Goal: Task Accomplishment & Management: Complete application form

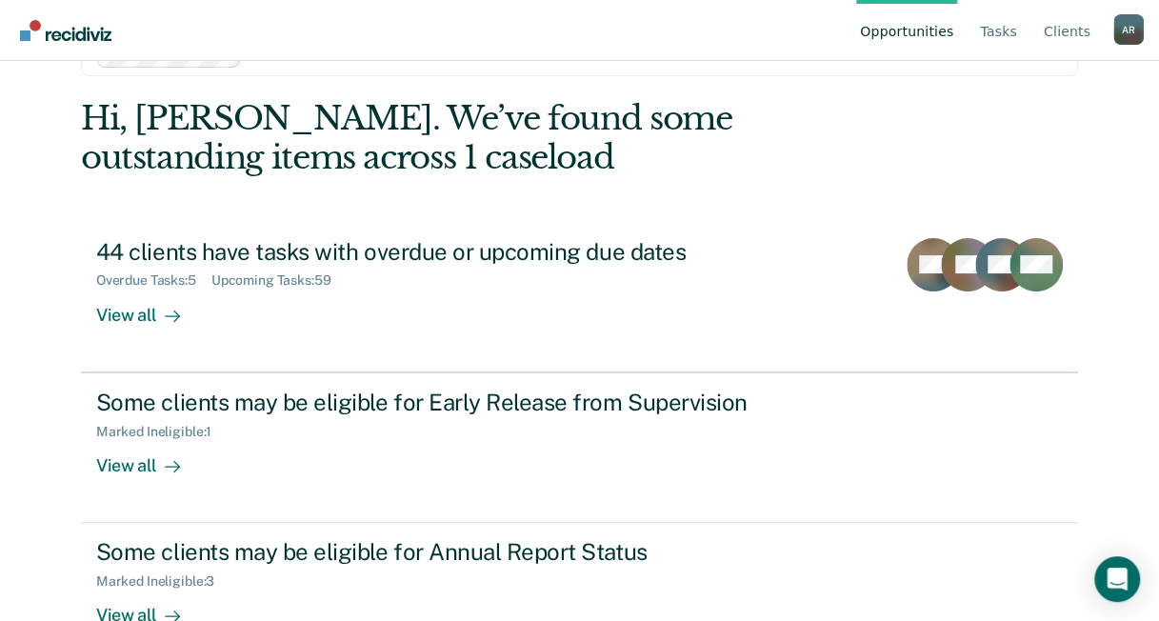
scroll to position [110, 0]
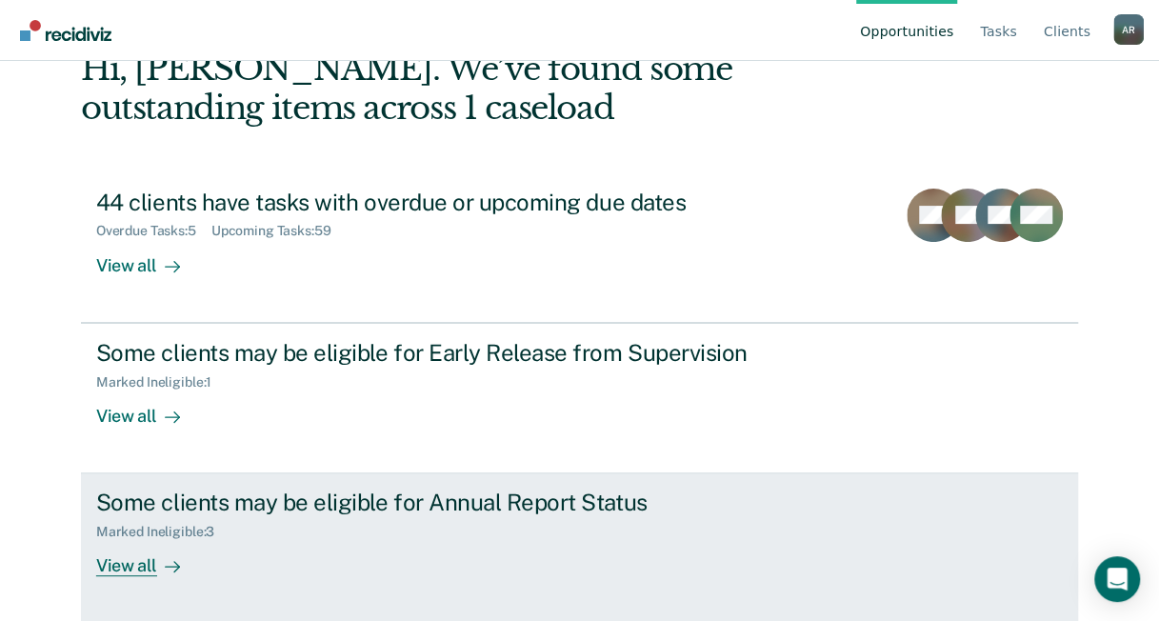
click at [390, 495] on div "Some clients may be eligible for Annual Report Status" at bounding box center [430, 503] width 669 height 28
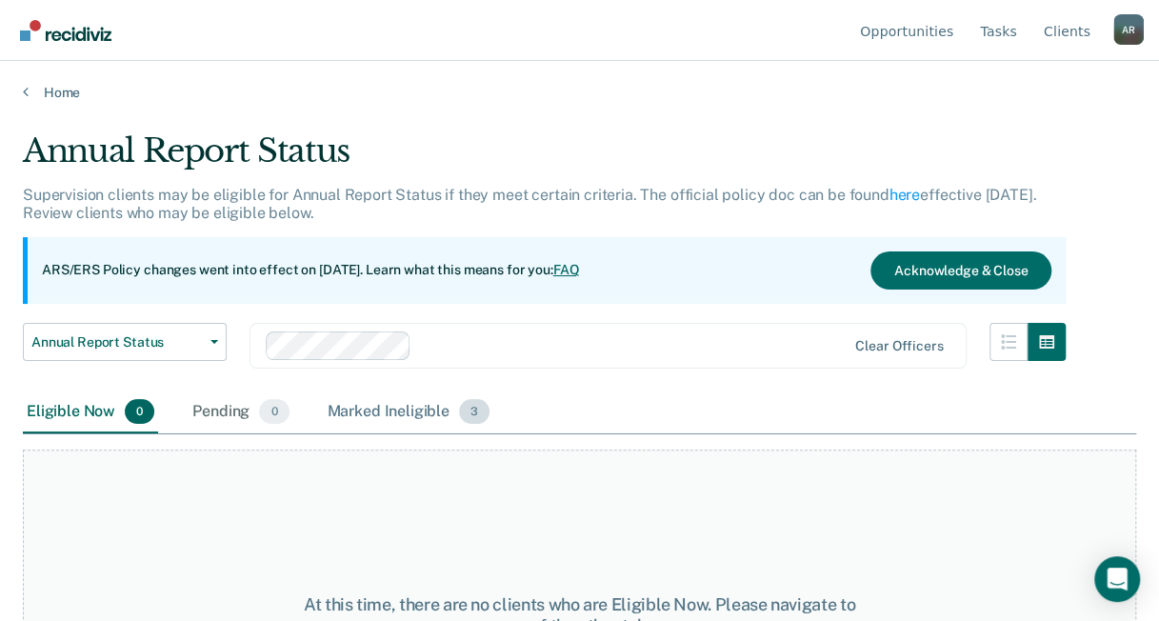
click at [388, 413] on div "Marked Ineligible 3" at bounding box center [409, 412] width 170 height 42
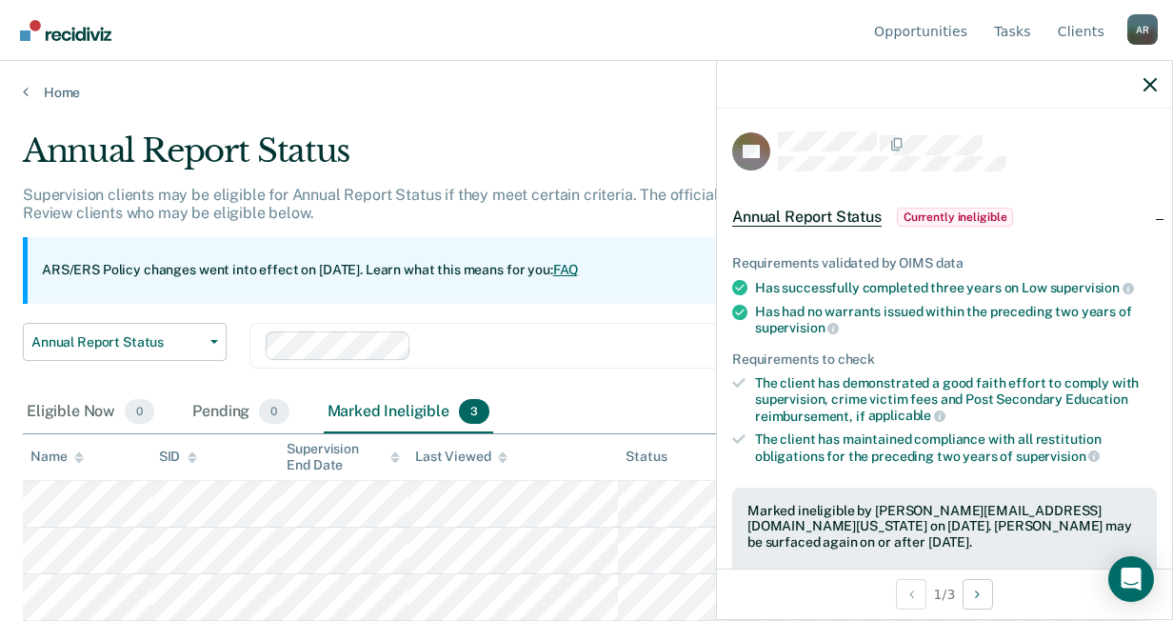
click at [680, 333] on div at bounding box center [563, 345] width 595 height 29
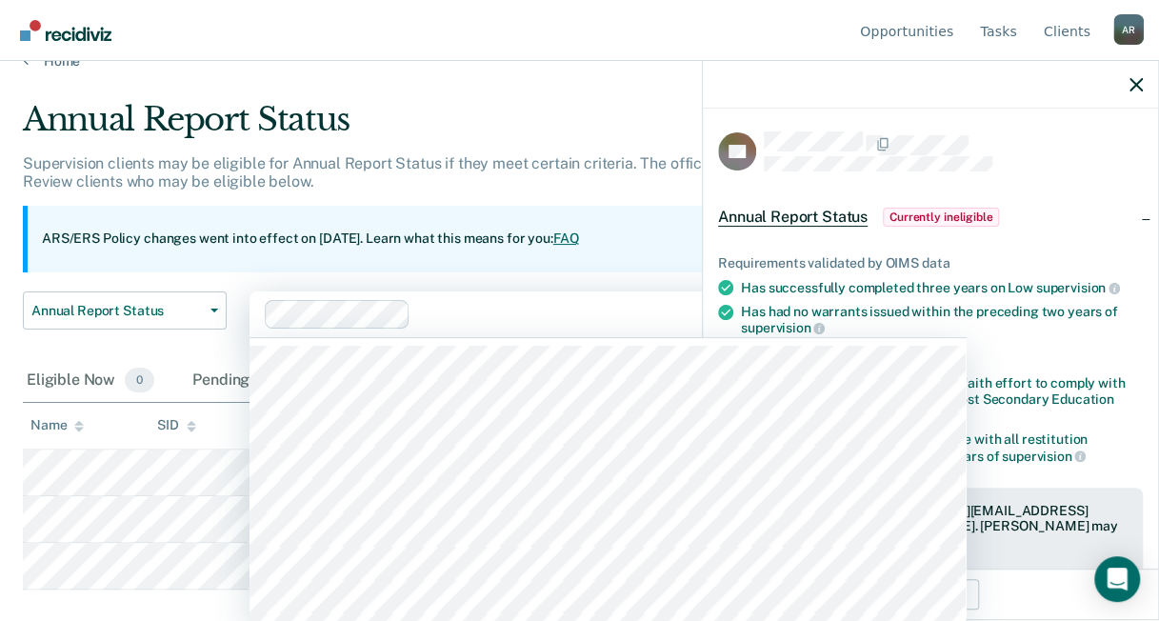
scroll to position [33, 0]
click at [662, 107] on main "Annual Report Status Supervision clients may be eligible for Annual Report Stat…" at bounding box center [579, 325] width 1159 height 514
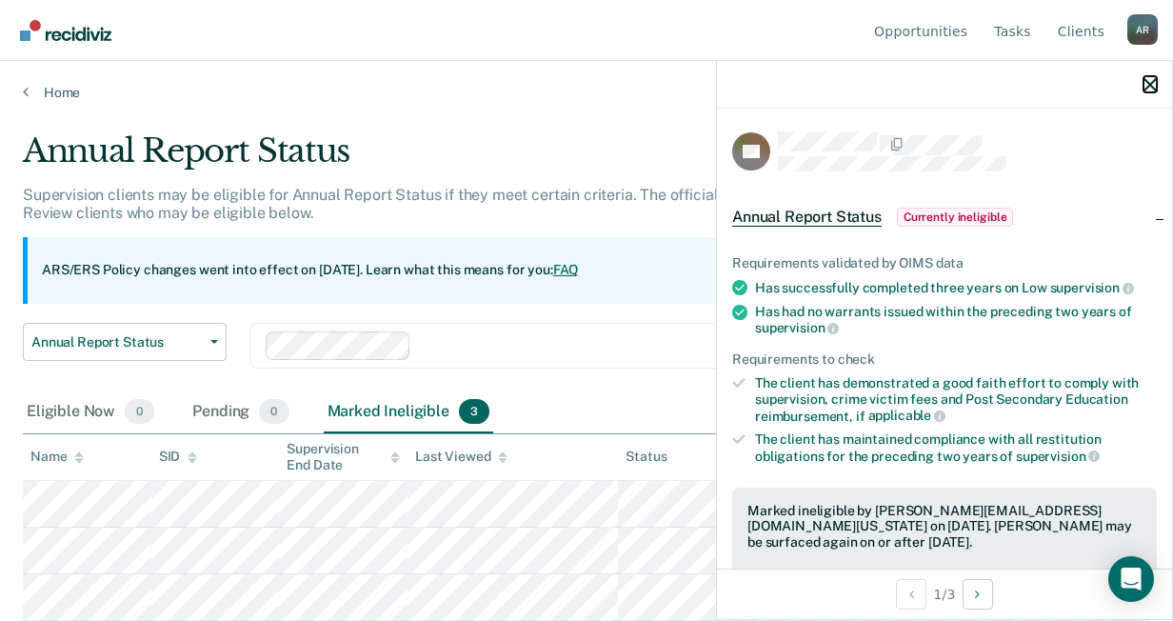
click at [1152, 87] on icon "button" at bounding box center [1150, 84] width 13 height 13
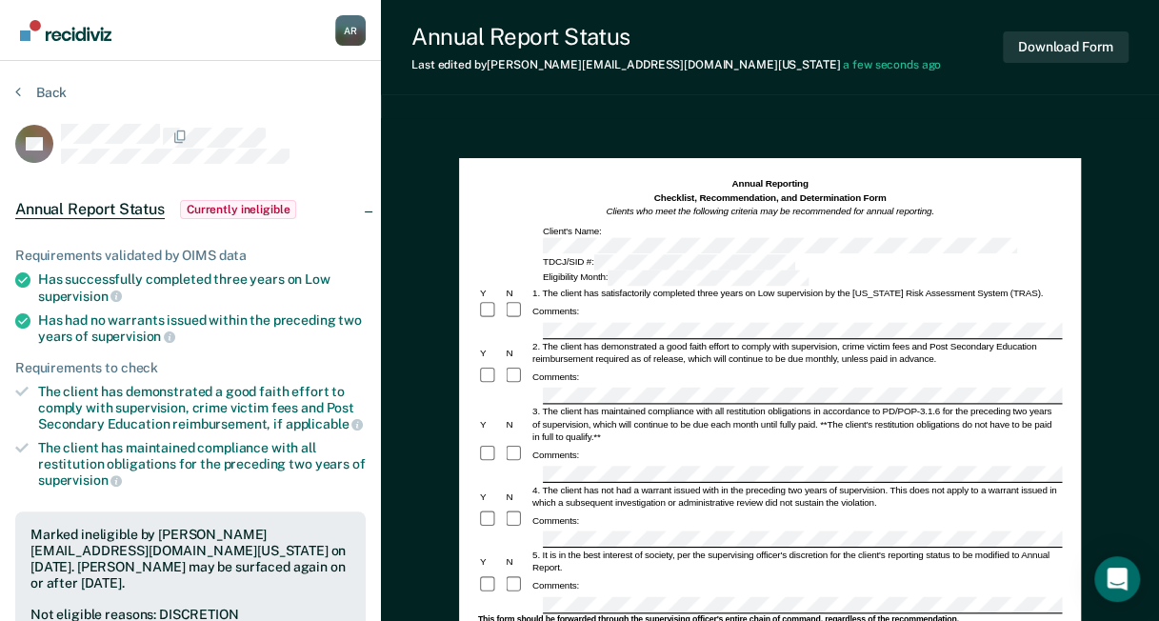
click at [676, 367] on div "Comments:" at bounding box center [769, 377] width 584 height 20
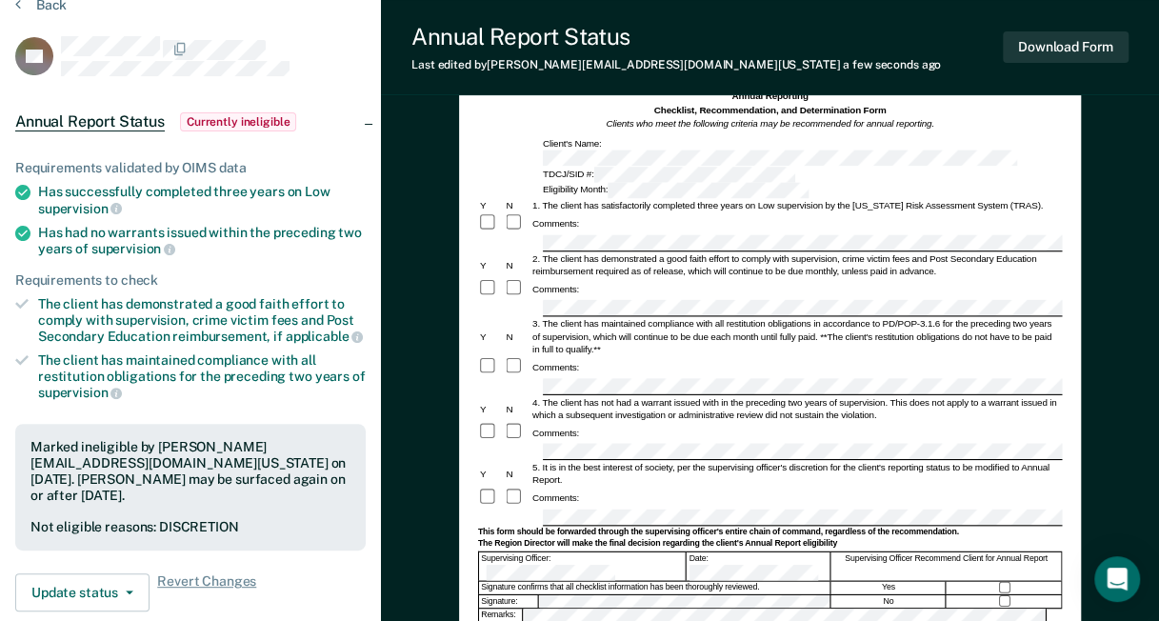
scroll to position [190, 0]
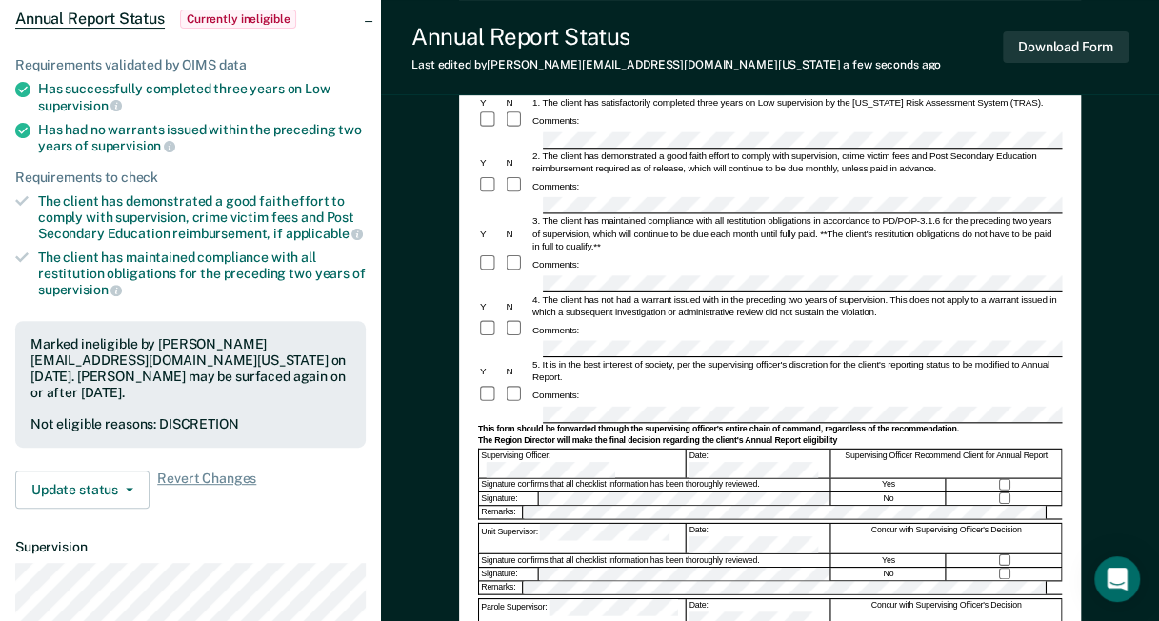
click at [533, 505] on div "Remarks:" at bounding box center [769, 512] width 584 height 15
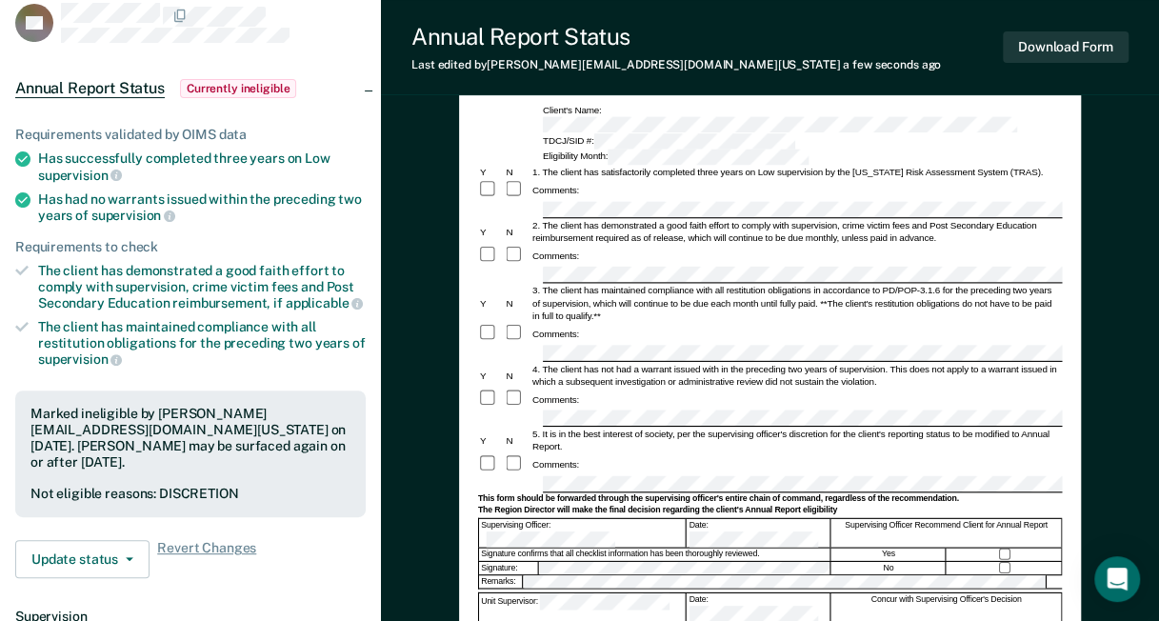
scroll to position [95, 0]
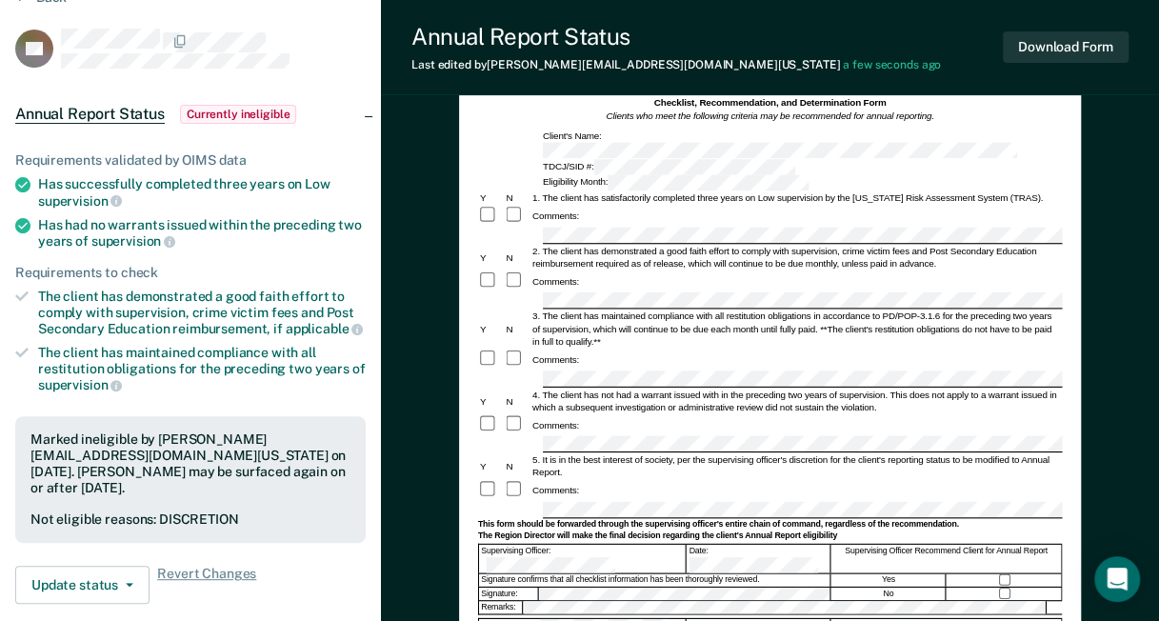
click at [595, 389] on div "4. The client has not had a warrant issued with in the preceding two years of s…" at bounding box center [795, 401] width 531 height 25
click at [634, 350] on div "Comments:" at bounding box center [769, 360] width 584 height 20
click at [667, 350] on div "Comments:" at bounding box center [769, 360] width 584 height 20
click at [665, 331] on form "Annual Reporting Checklist, Recommendation, and Determination Form Clients who …" at bounding box center [769, 505] width 584 height 847
click at [690, 394] on form "Annual Reporting Checklist, Recommendation, and Determination Form Clients who …" at bounding box center [769, 505] width 584 height 847
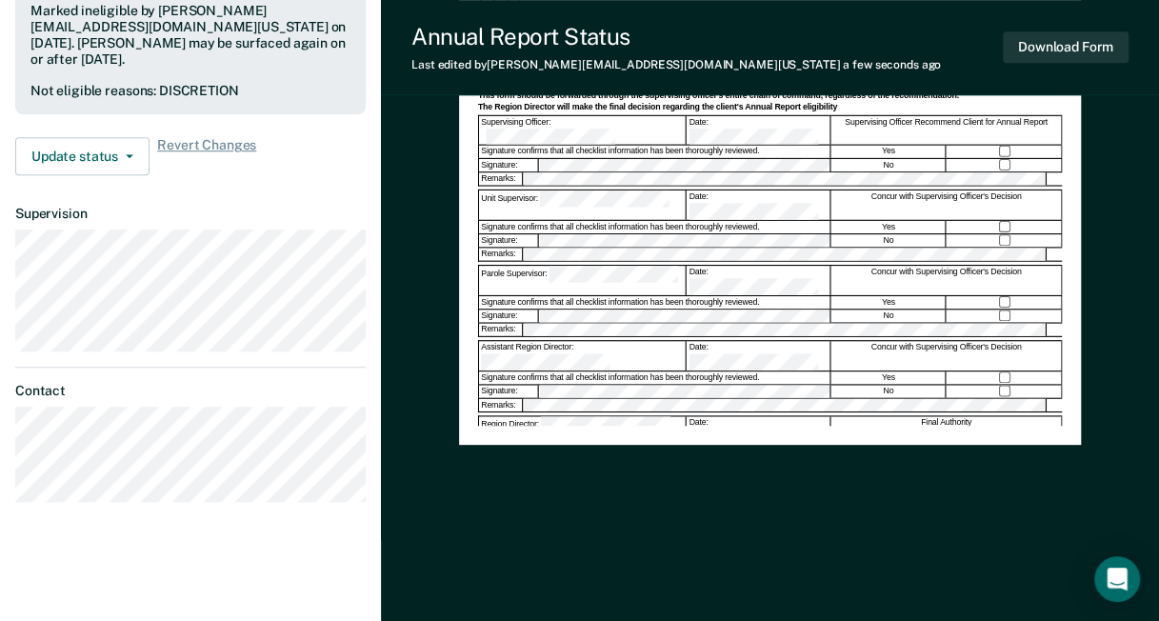
scroll to position [0, 0]
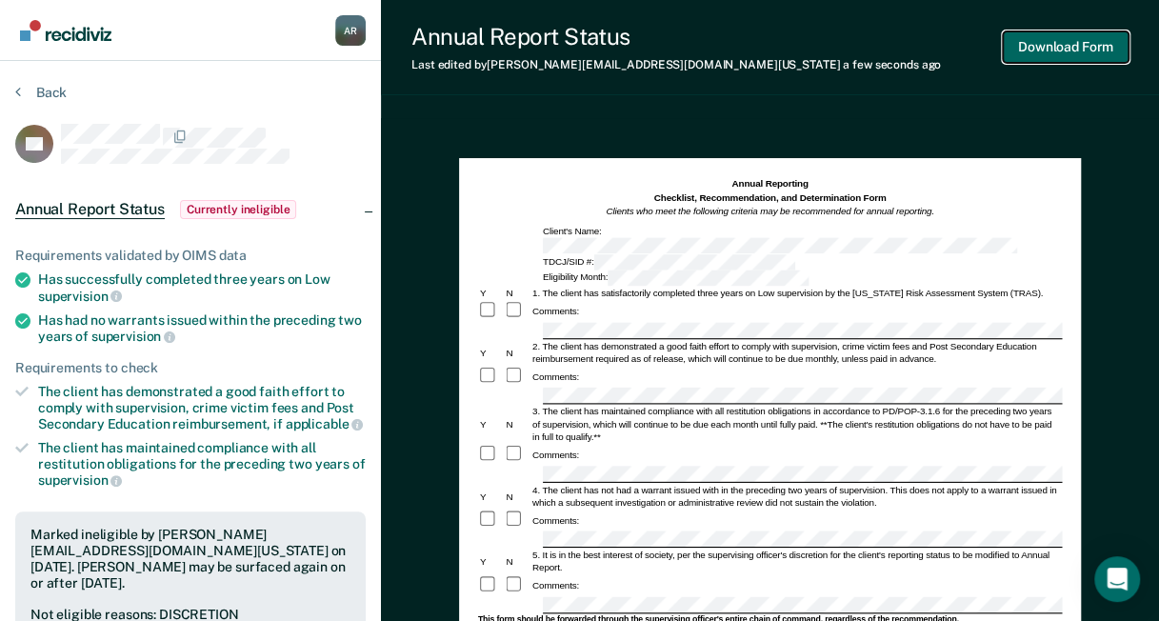
click at [1099, 48] on button "Download Form" at bounding box center [1066, 46] width 126 height 31
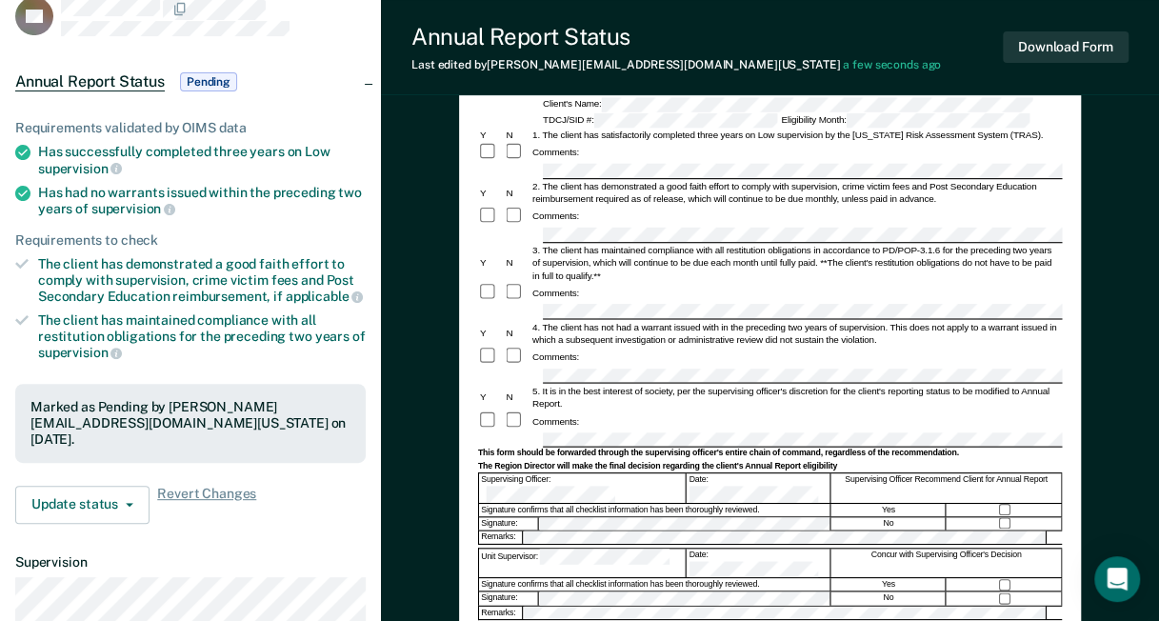
scroll to position [95, 0]
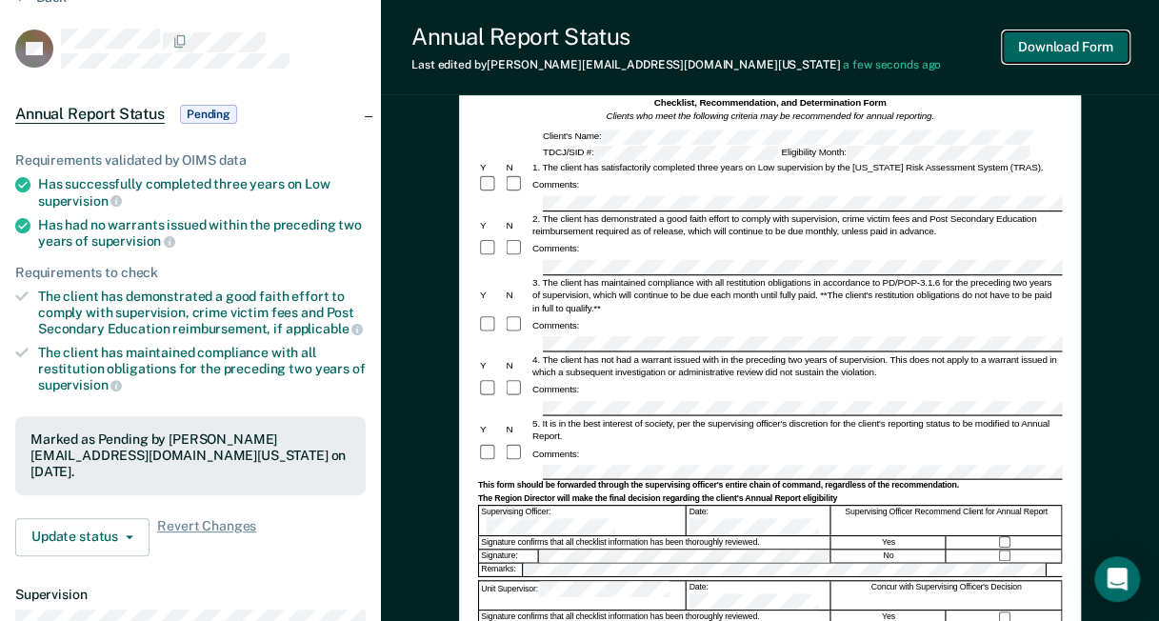
click at [1038, 46] on button "Download Form" at bounding box center [1066, 46] width 126 height 31
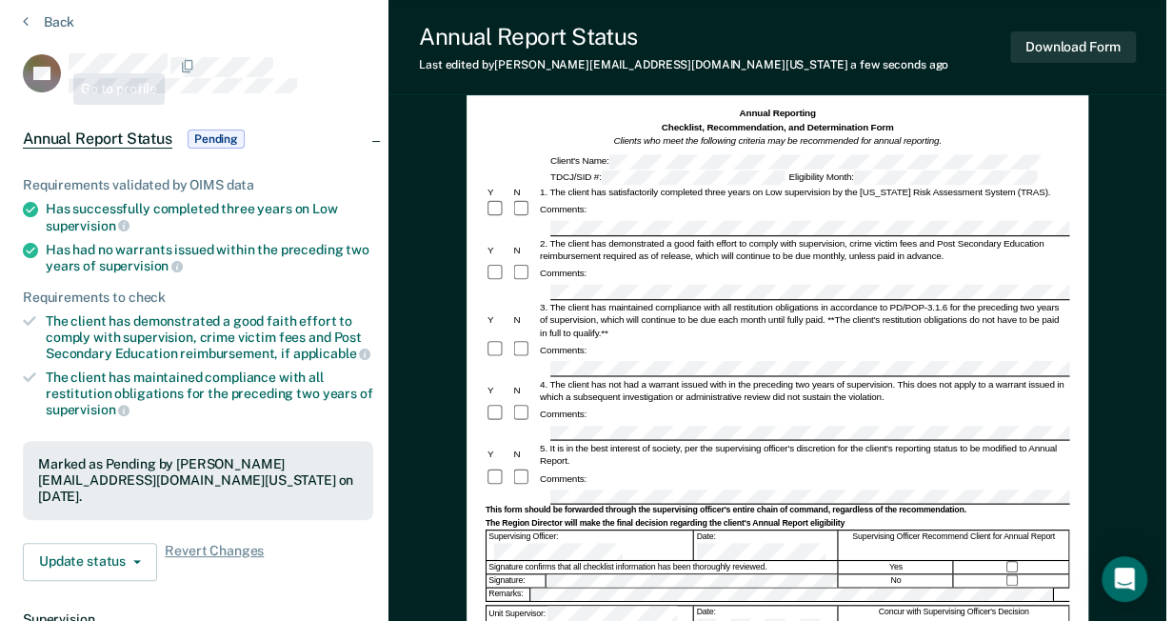
scroll to position [0, 0]
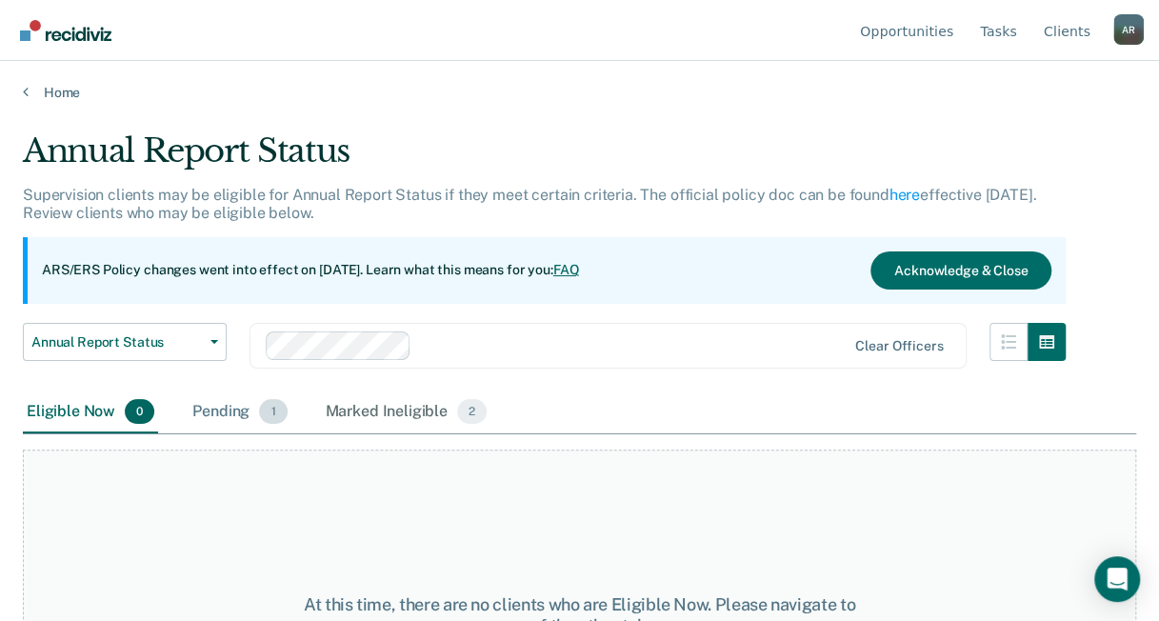
click at [233, 389] on div "Annual Report Status Early Release from Supervision Annual Report Status Clear …" at bounding box center [544, 357] width 1043 height 69
click at [230, 407] on div "Pending 1" at bounding box center [240, 412] width 102 height 42
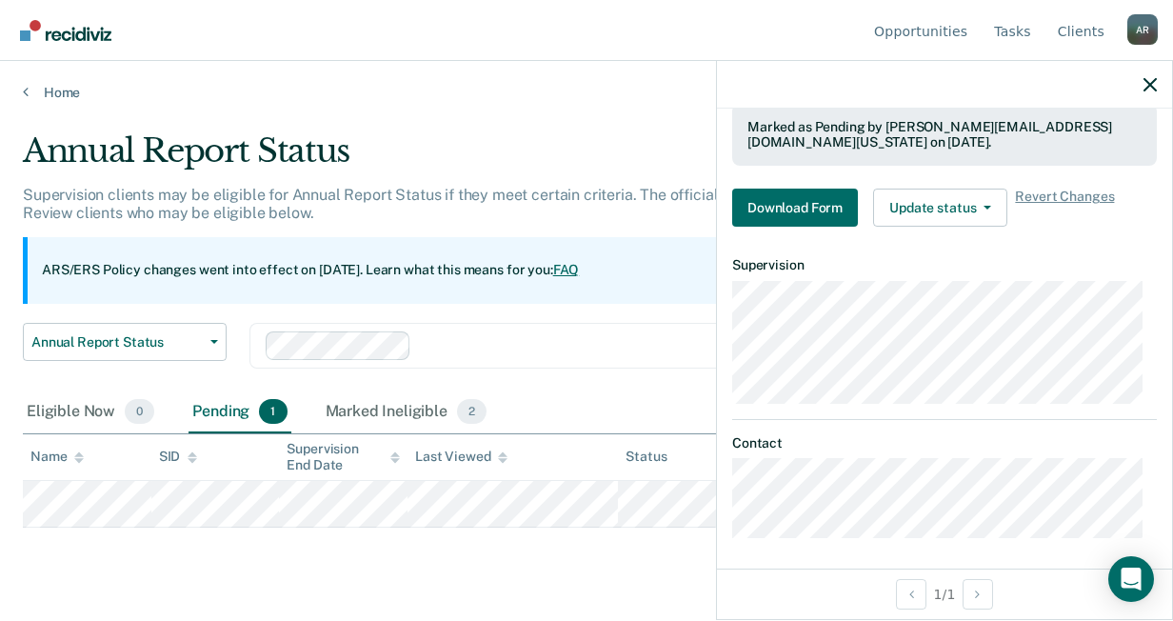
scroll to position [385, 0]
click at [932, 202] on button "Update status" at bounding box center [940, 207] width 134 height 38
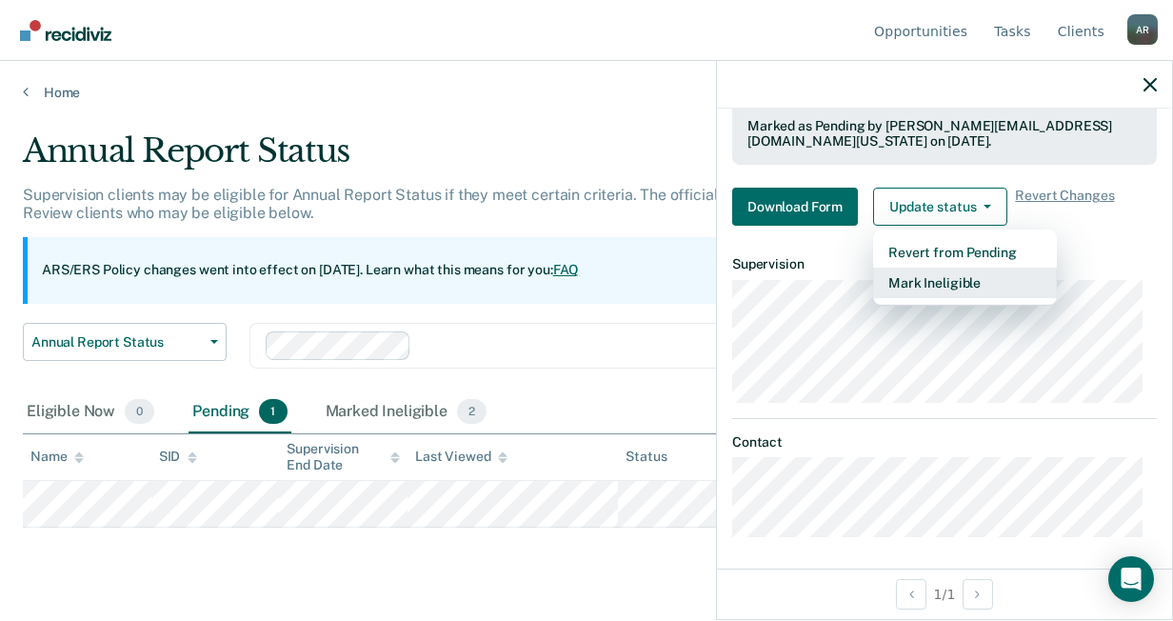
click at [912, 282] on button "Mark Ineligible" at bounding box center [965, 283] width 184 height 30
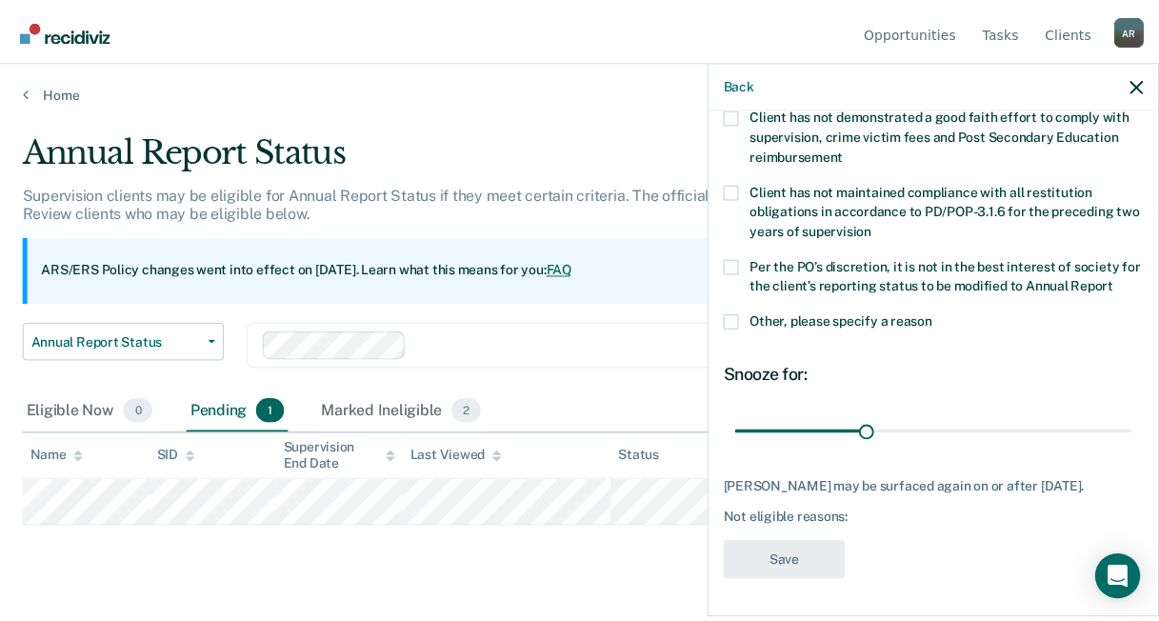
scroll to position [162, 0]
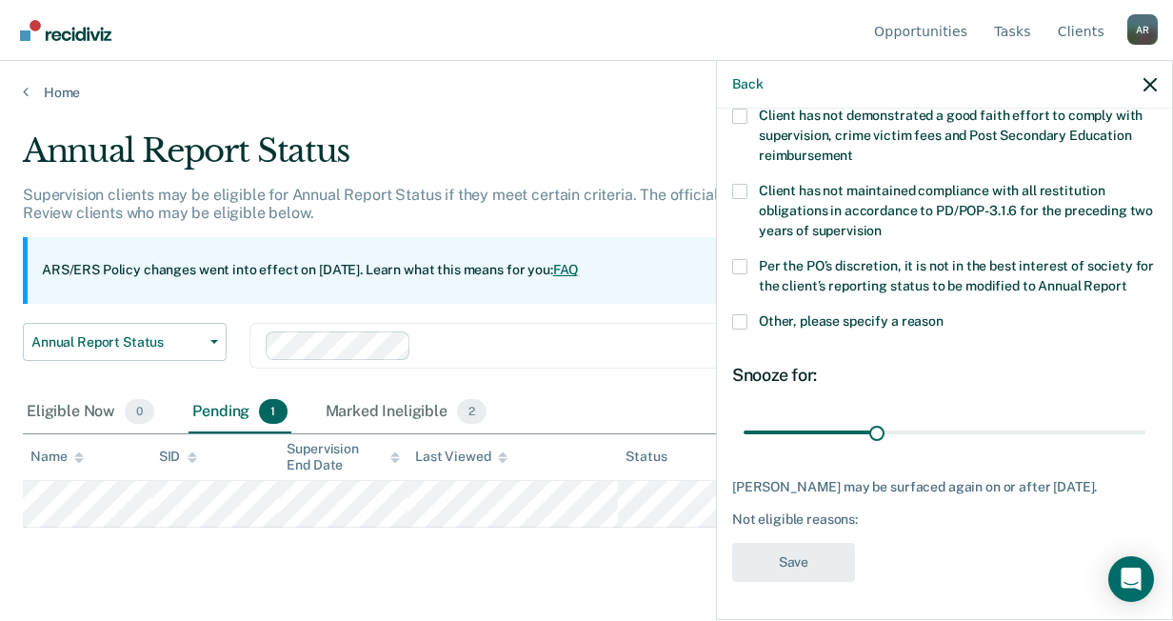
click at [750, 259] on label "Per the PO’s discretion, it is not in the best interest of society for the clie…" at bounding box center [944, 279] width 425 height 40
click at [1127, 279] on input "Per the PO’s discretion, it is not in the best interest of society for the clie…" at bounding box center [1127, 279] width 0 height 0
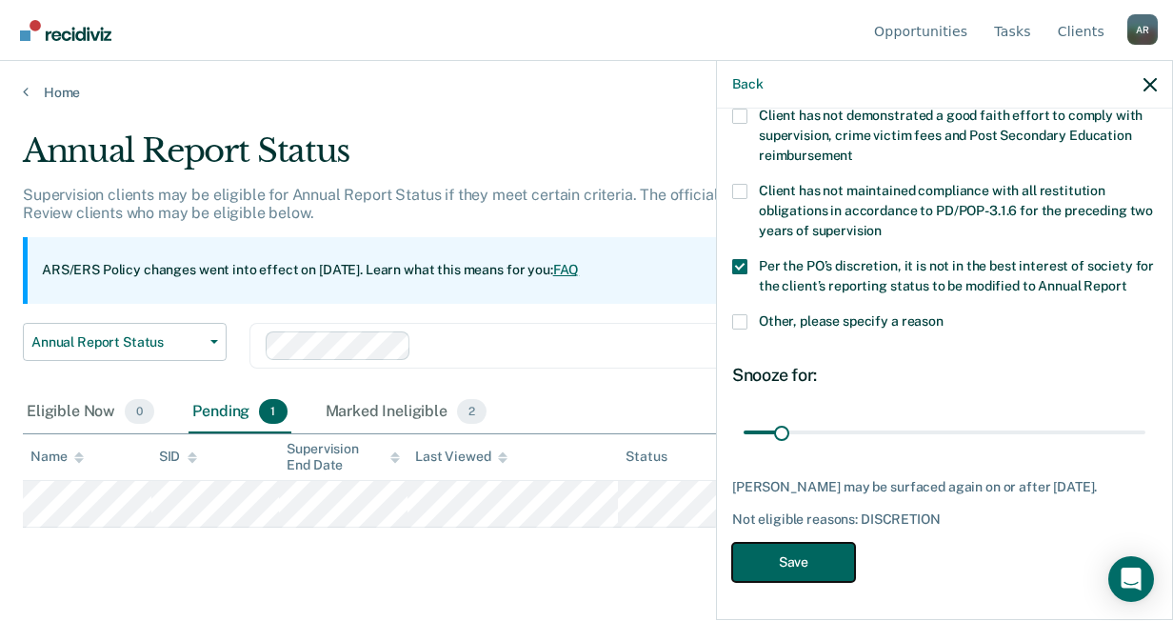
click at [817, 557] on button "Save" at bounding box center [793, 562] width 123 height 39
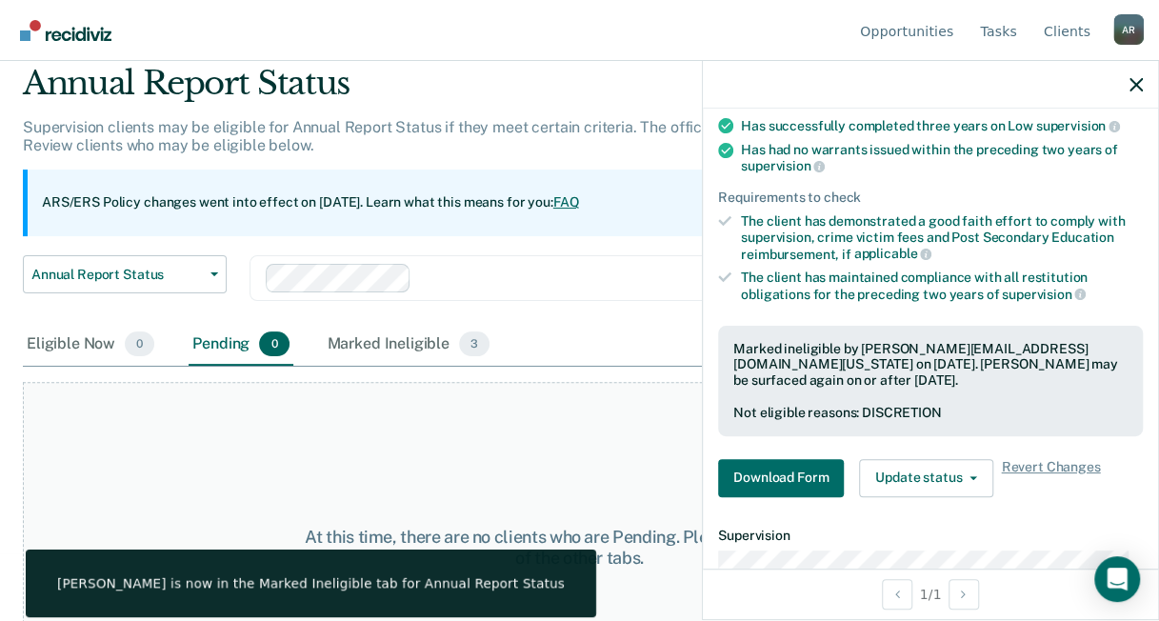
scroll to position [95, 0]
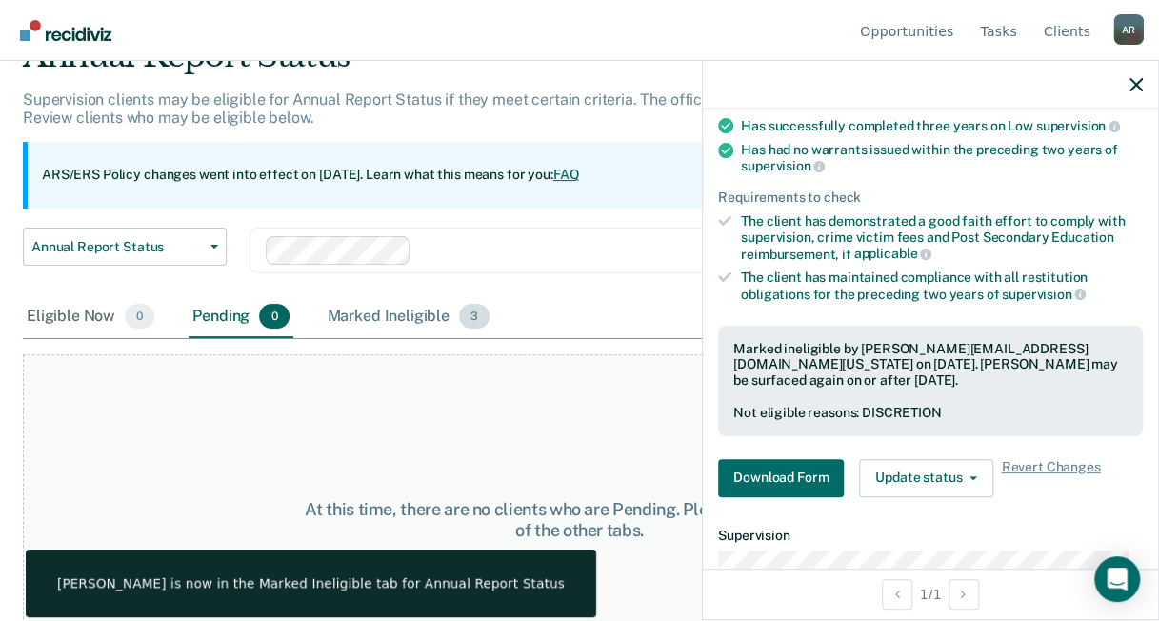
click at [387, 324] on div "Marked Ineligible 3" at bounding box center [409, 317] width 170 height 42
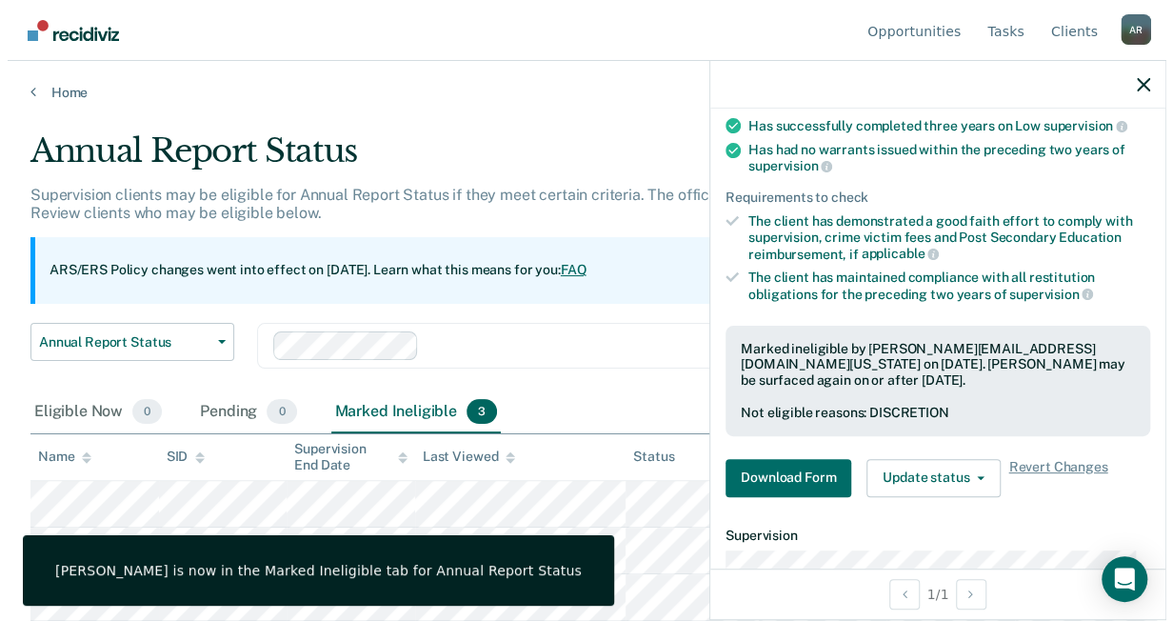
scroll to position [0, 0]
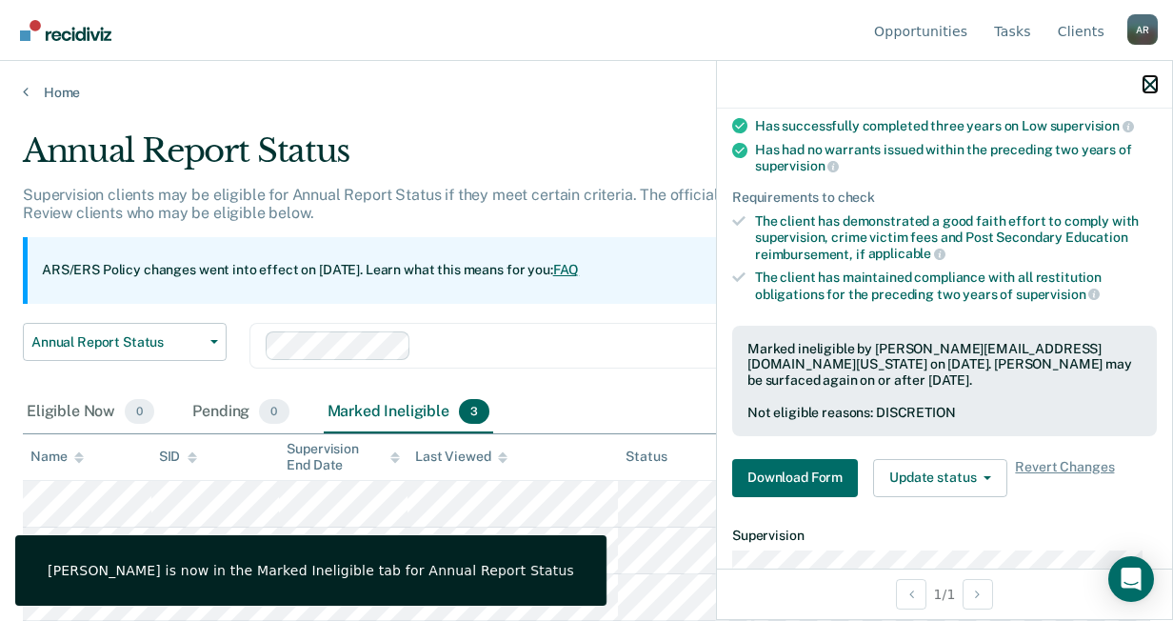
click at [1146, 85] on icon "button" at bounding box center [1150, 84] width 13 height 13
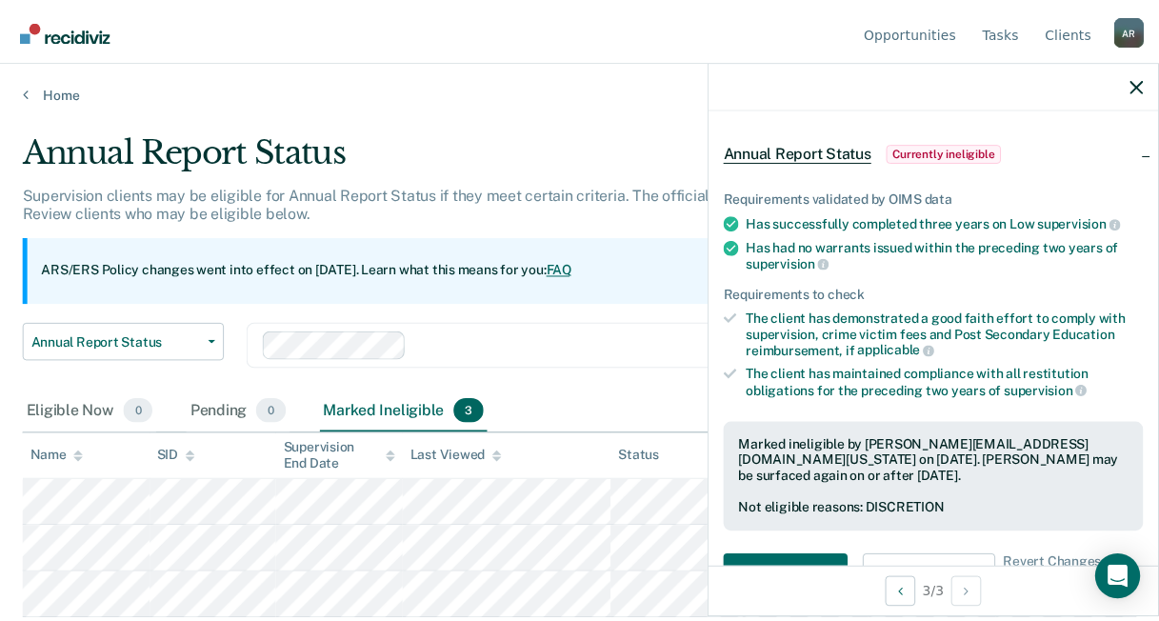
scroll to position [95, 0]
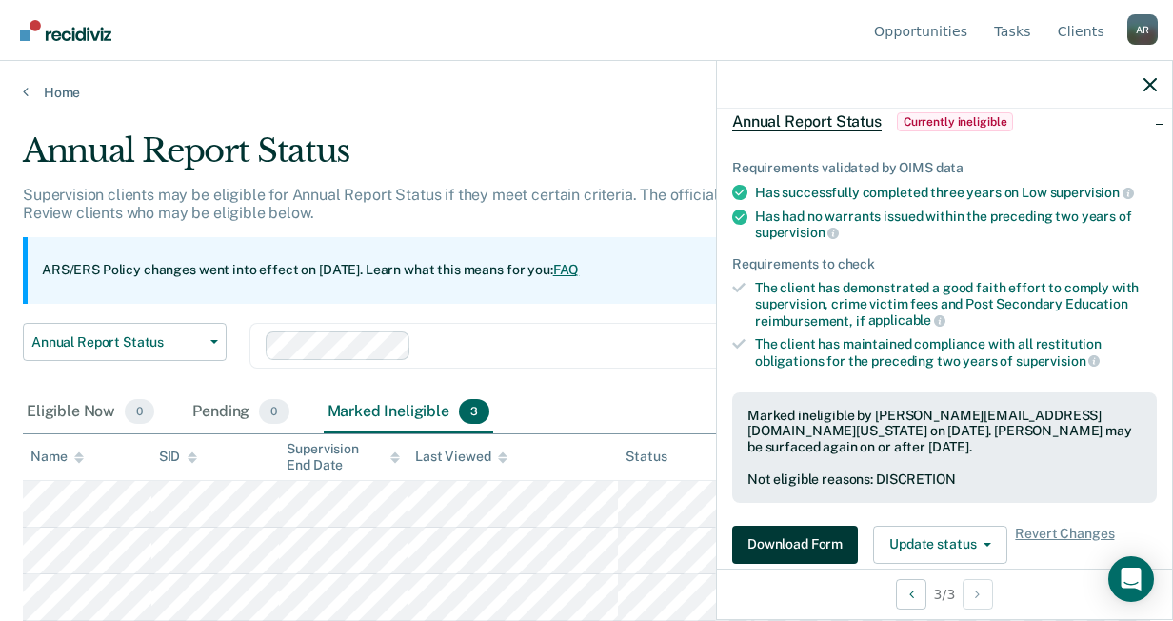
click at [805, 558] on div "Requirements validated by OIMS data Has successfully completed three years on L…" at bounding box center [944, 354] width 455 height 449
click at [806, 550] on button "Download Form" at bounding box center [795, 545] width 126 height 38
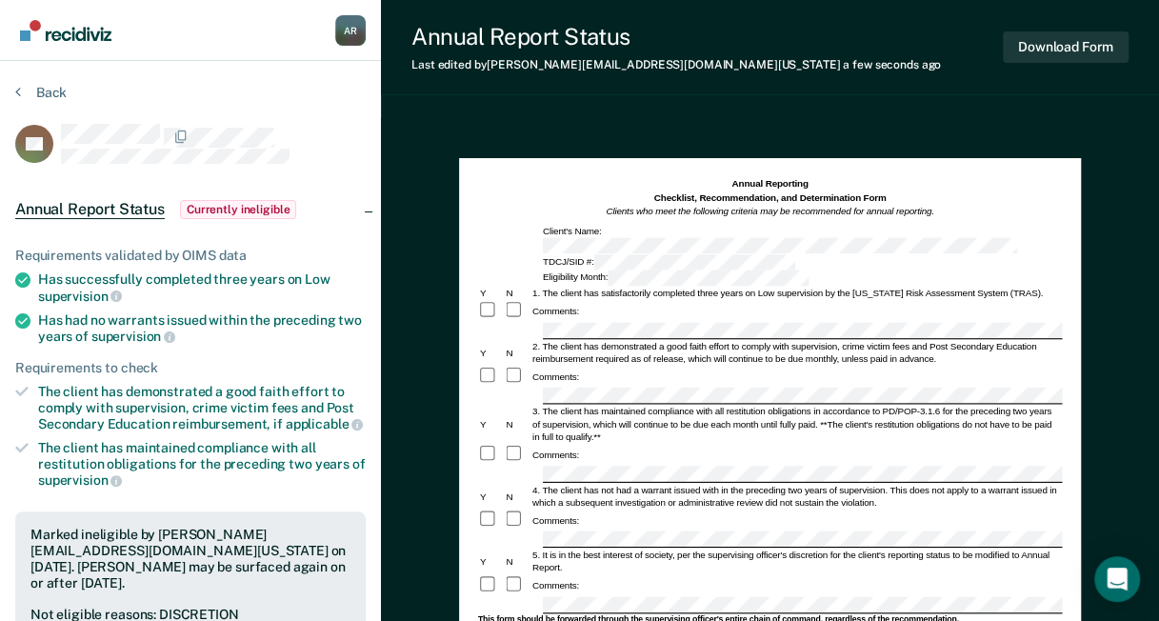
click at [587, 550] on div "5. It is in the best interest of society, per the supervising officer's discret…" at bounding box center [795, 562] width 531 height 25
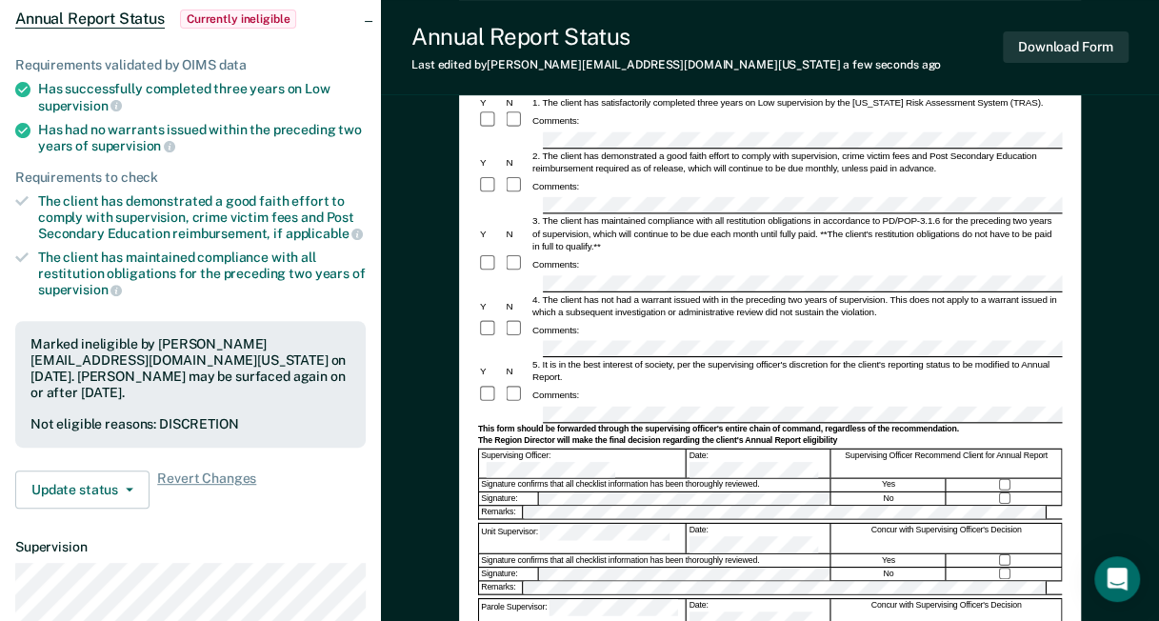
scroll to position [95, 0]
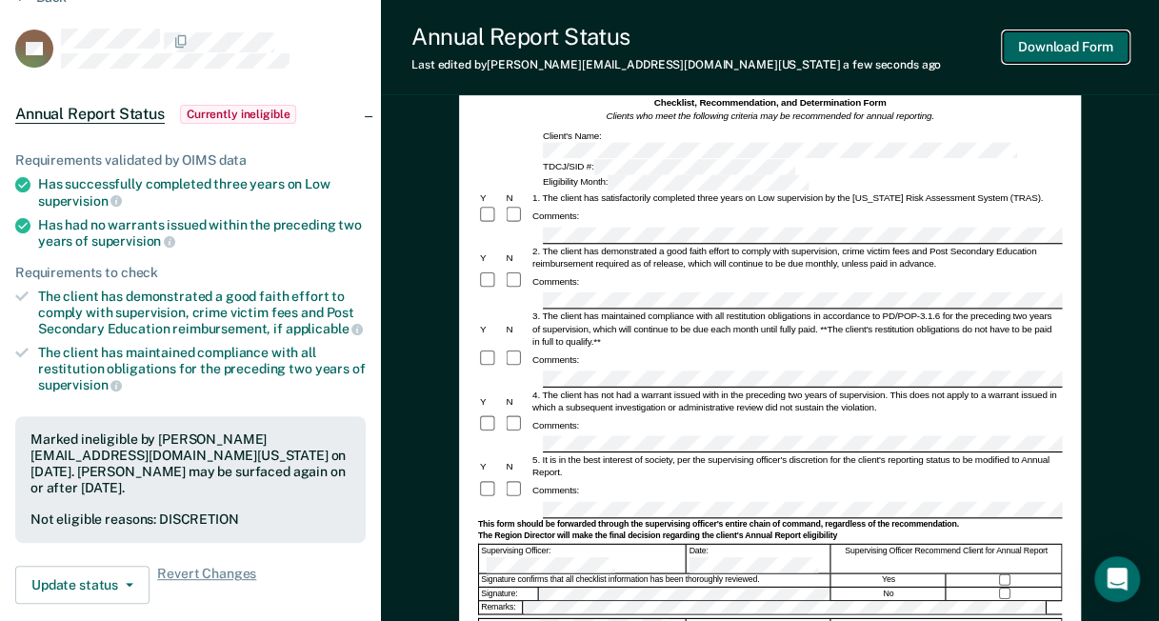
click at [1051, 47] on button "Download Form" at bounding box center [1066, 46] width 126 height 31
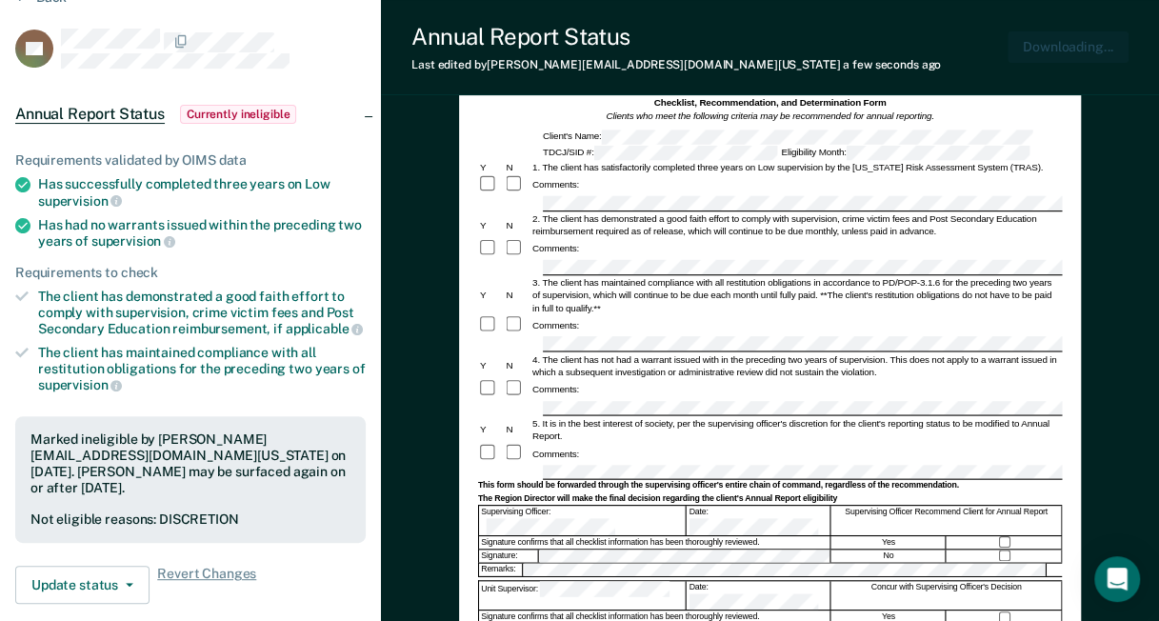
scroll to position [0, 0]
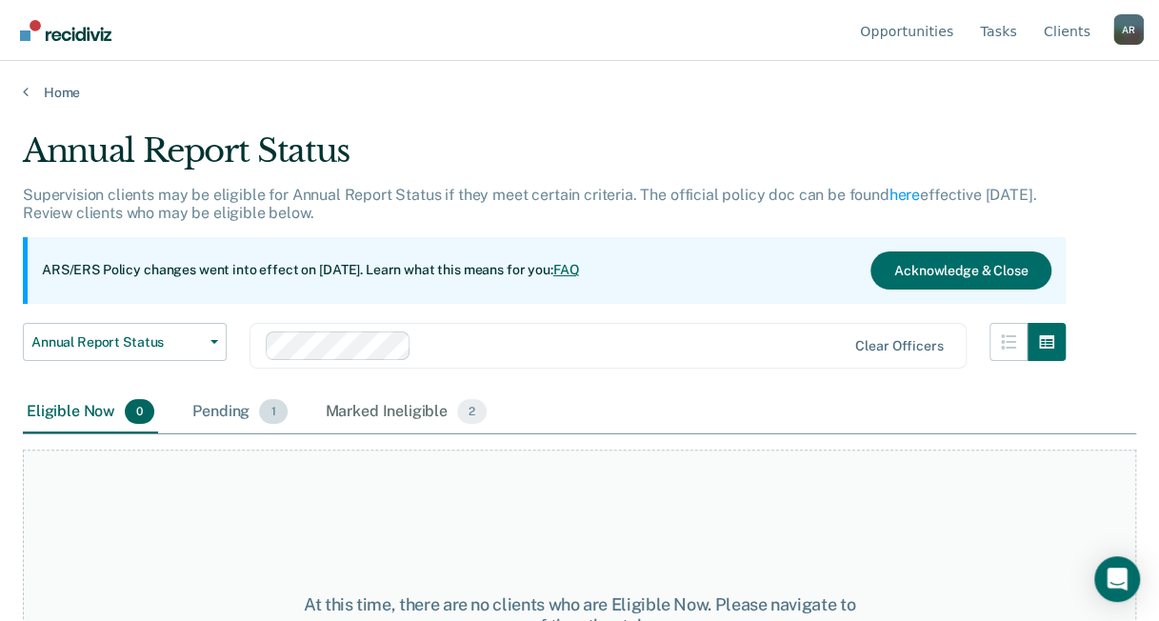
click at [200, 395] on div "Pending 1" at bounding box center [240, 412] width 102 height 42
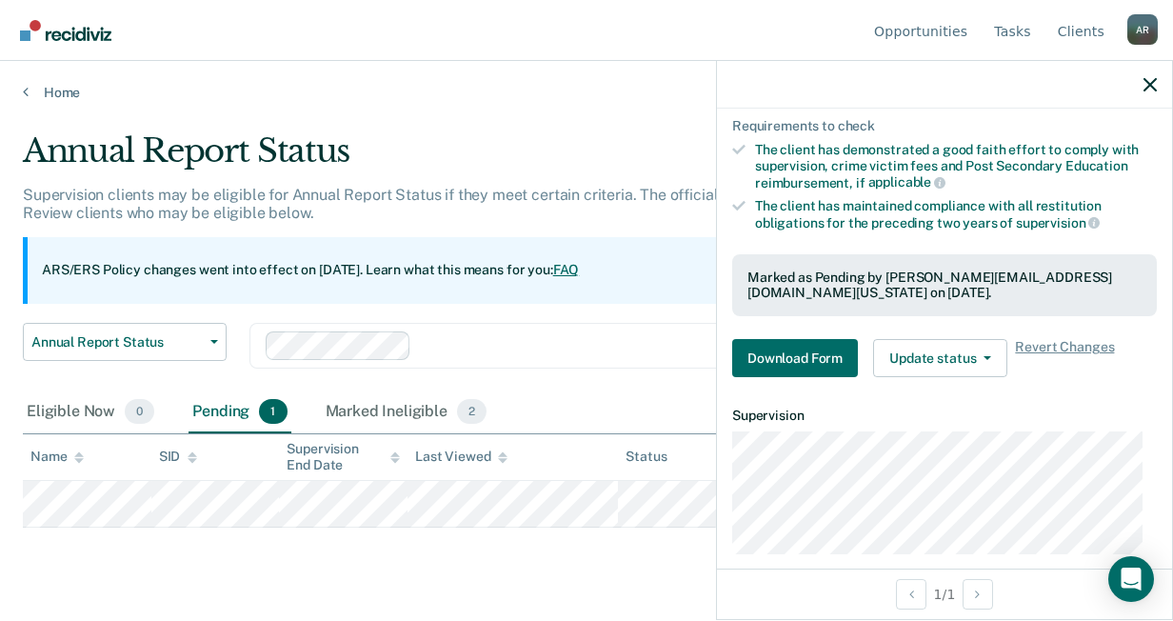
scroll to position [341, 0]
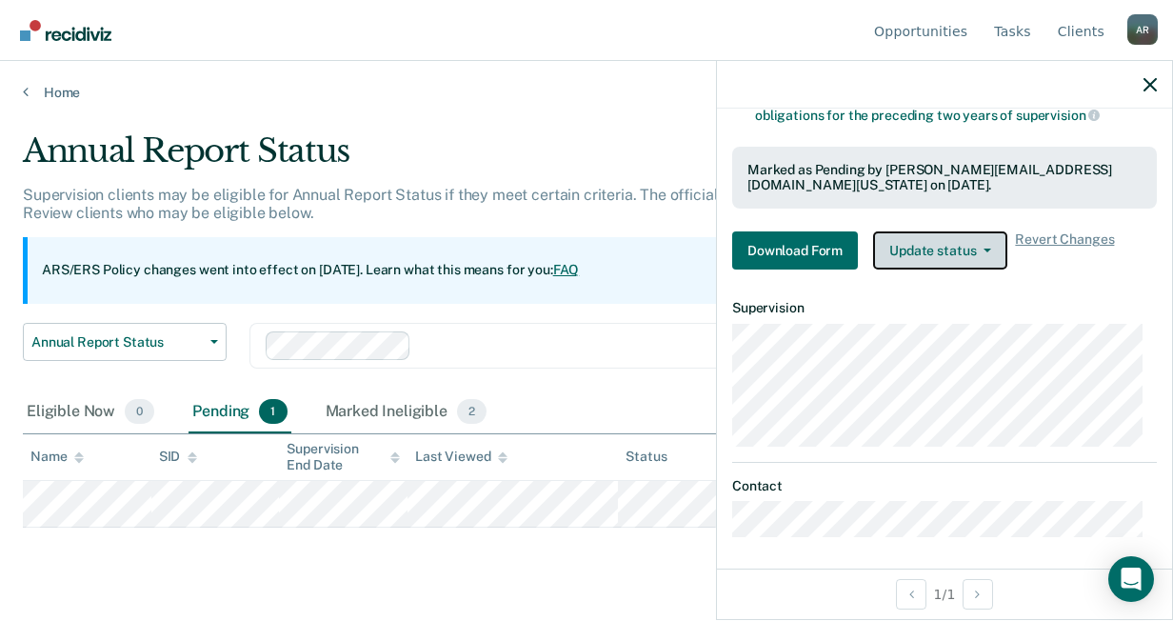
click at [919, 231] on button "Update status" at bounding box center [940, 250] width 134 height 38
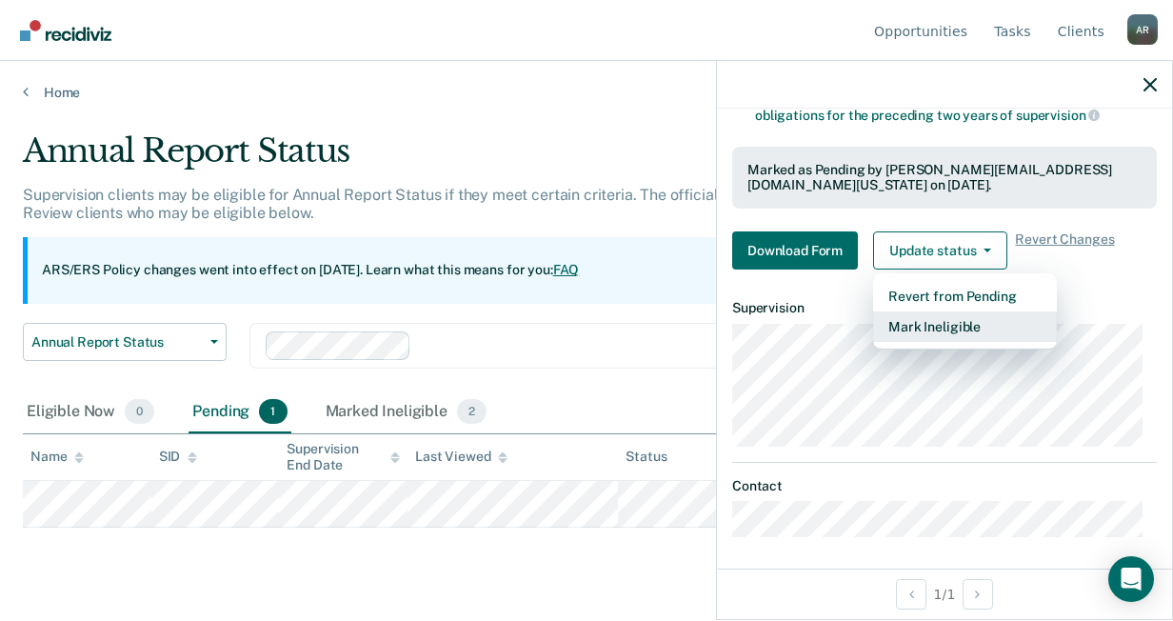
click at [908, 324] on button "Mark Ineligible" at bounding box center [965, 326] width 184 height 30
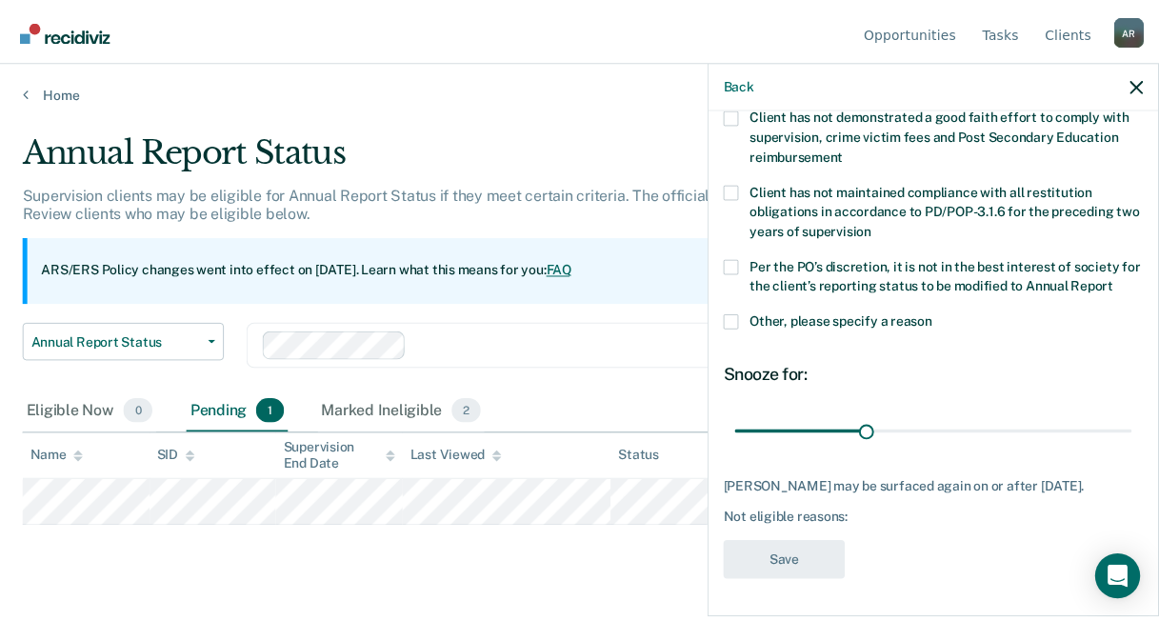
scroll to position [162, 0]
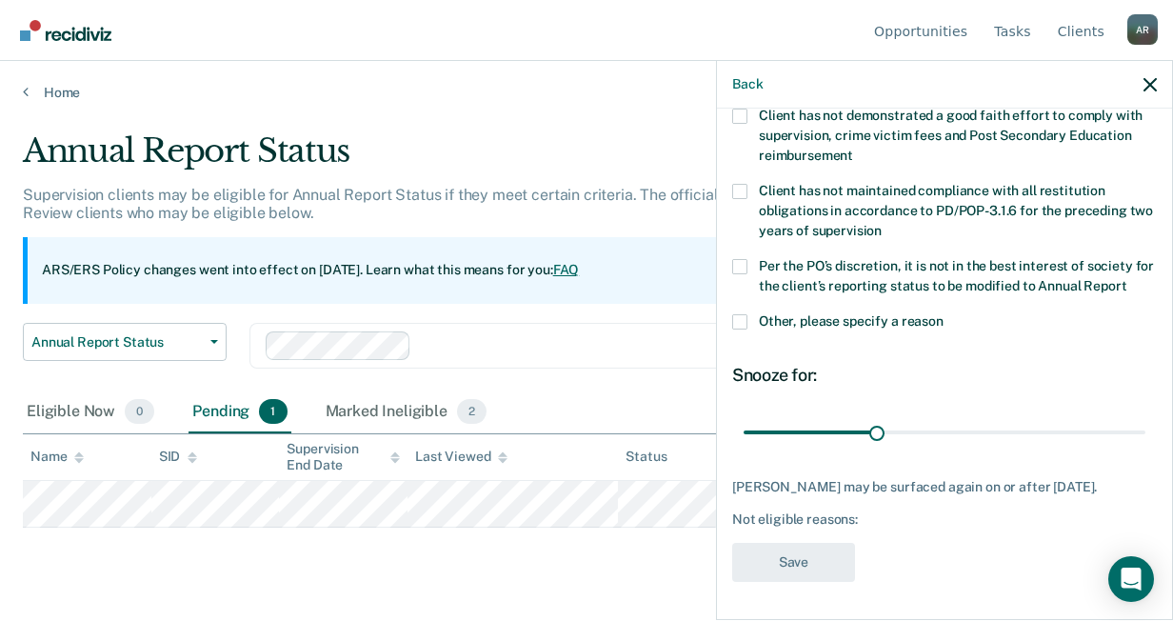
click at [756, 259] on label "Per the PO’s discretion, it is not in the best interest of society for the clie…" at bounding box center [944, 279] width 425 height 40
click at [1127, 279] on input "Per the PO’s discretion, it is not in the best interest of society for the clie…" at bounding box center [1127, 279] width 0 height 0
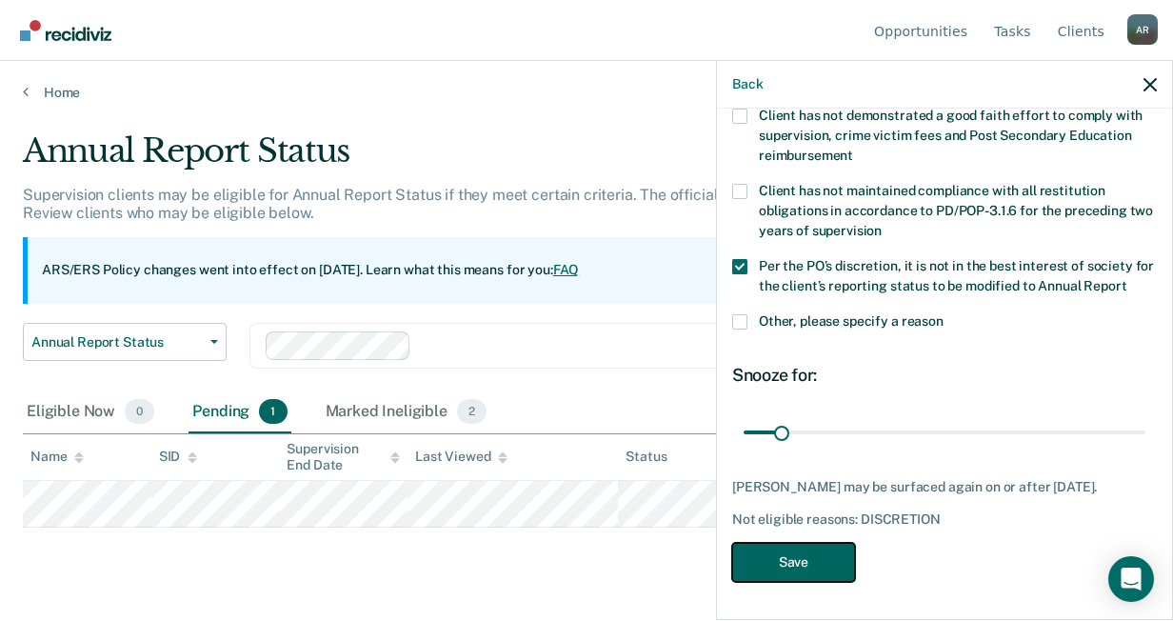
click at [819, 560] on button "Save" at bounding box center [793, 562] width 123 height 39
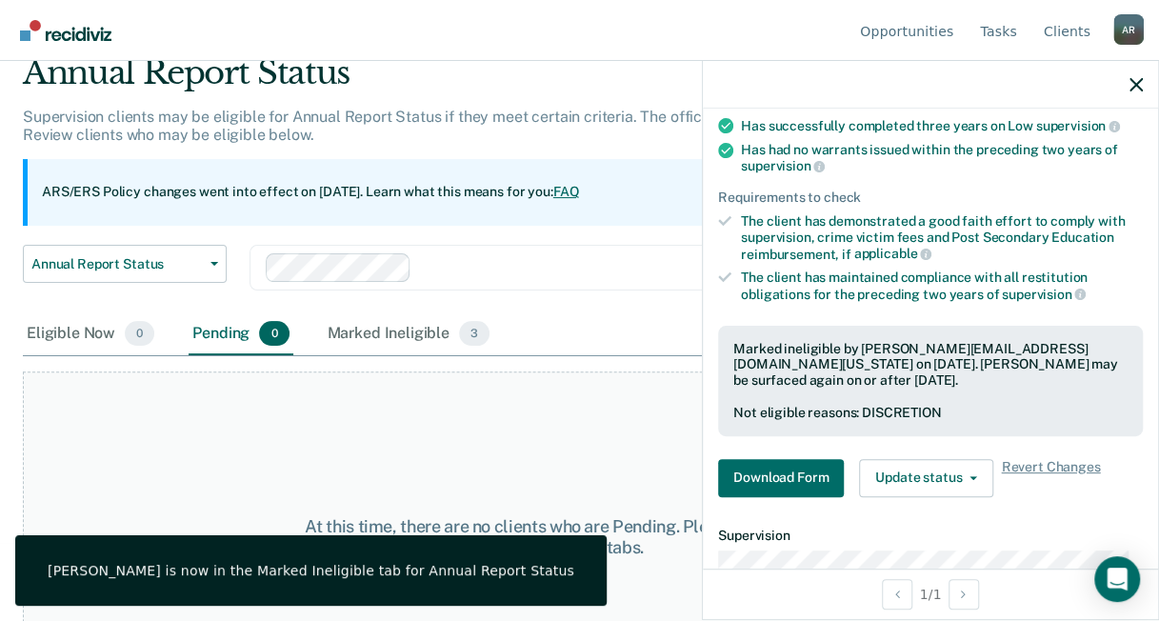
scroll to position [158, 0]
